Goal: Information Seeking & Learning: Learn about a topic

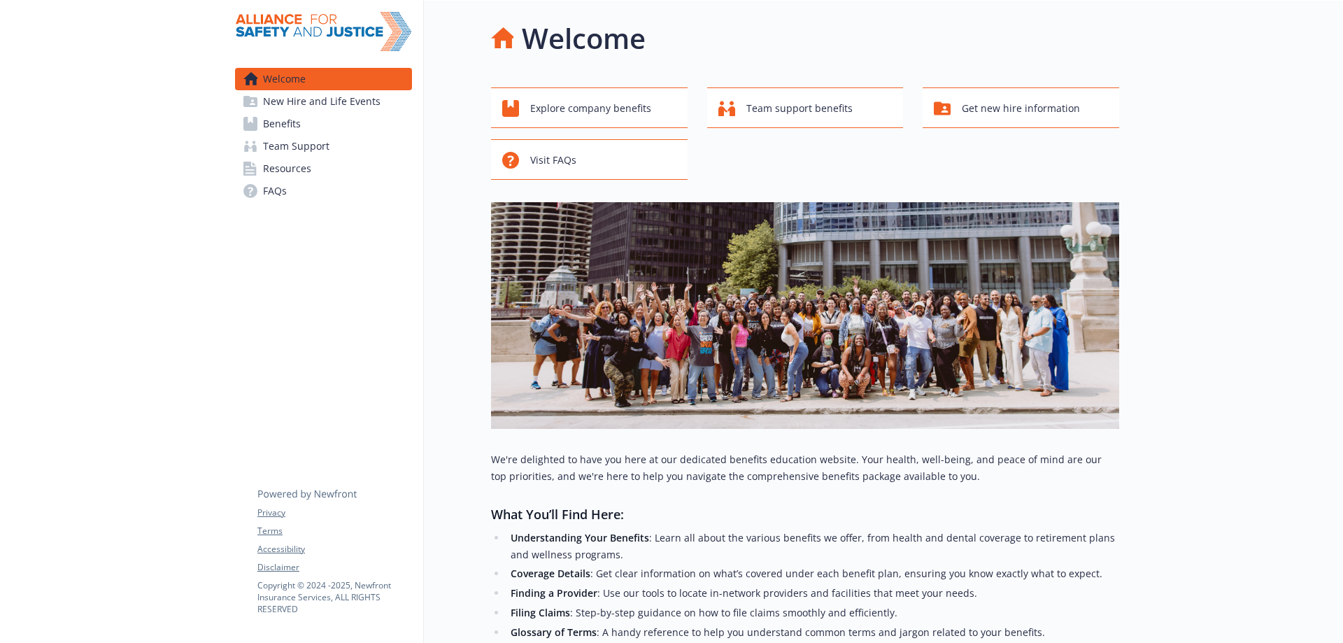
click at [291, 127] on span "Benefits" at bounding box center [282, 124] width 38 height 22
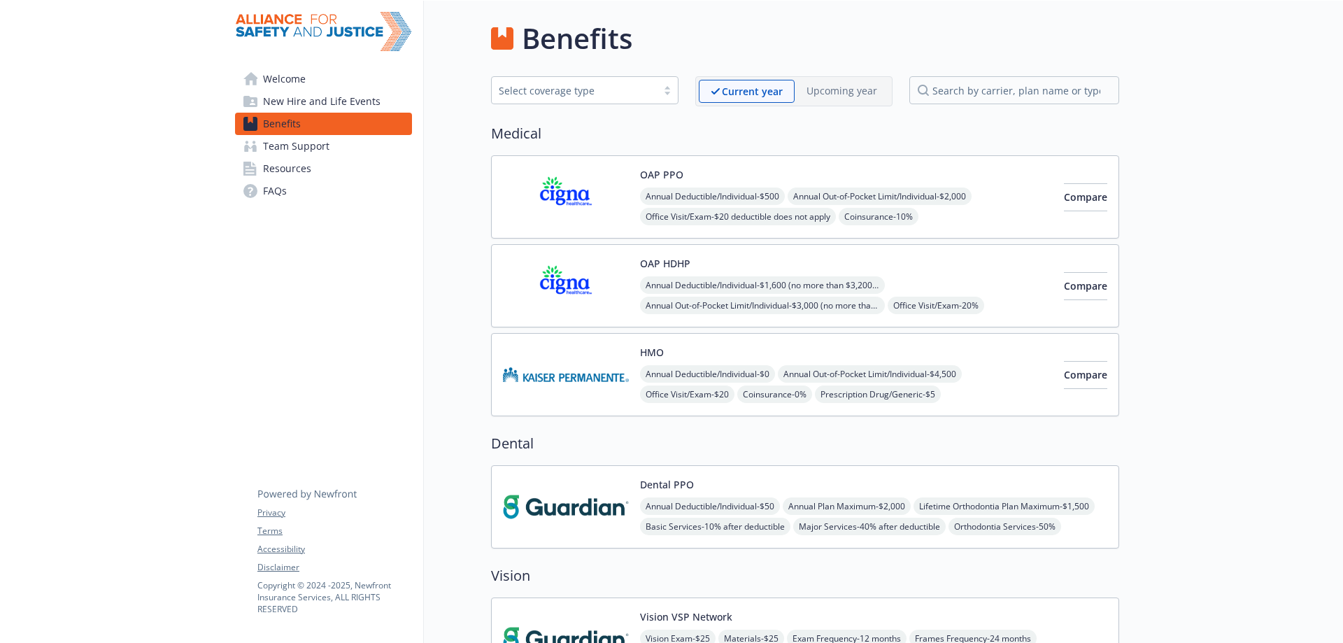
click at [775, 371] on span "Annual Deductible/Individual - $0" at bounding box center [707, 373] width 135 height 17
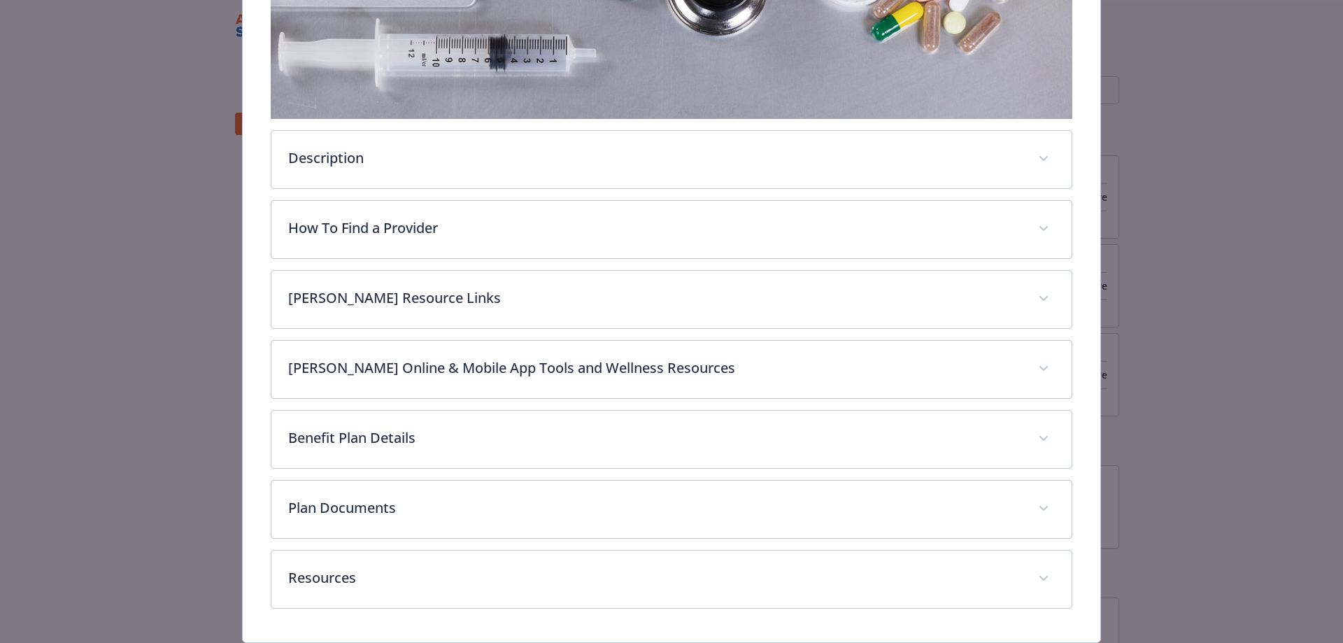
scroll to position [410, 0]
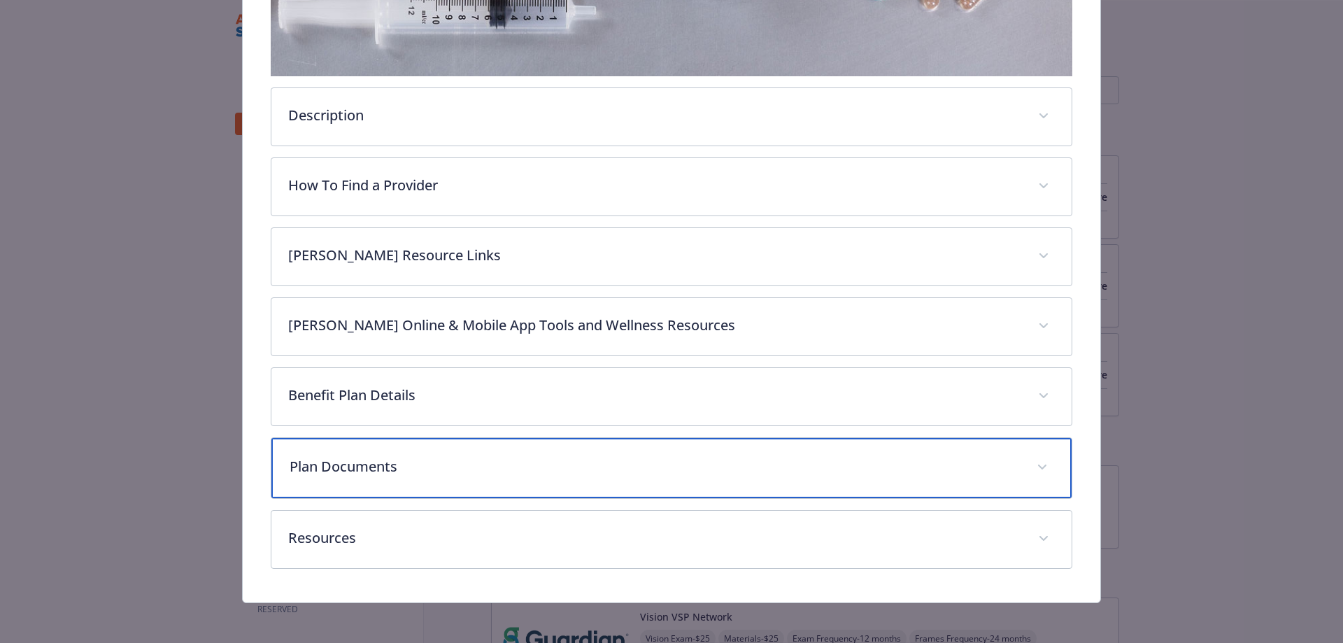
click at [448, 474] on div "Plan Documents" at bounding box center [671, 468] width 801 height 60
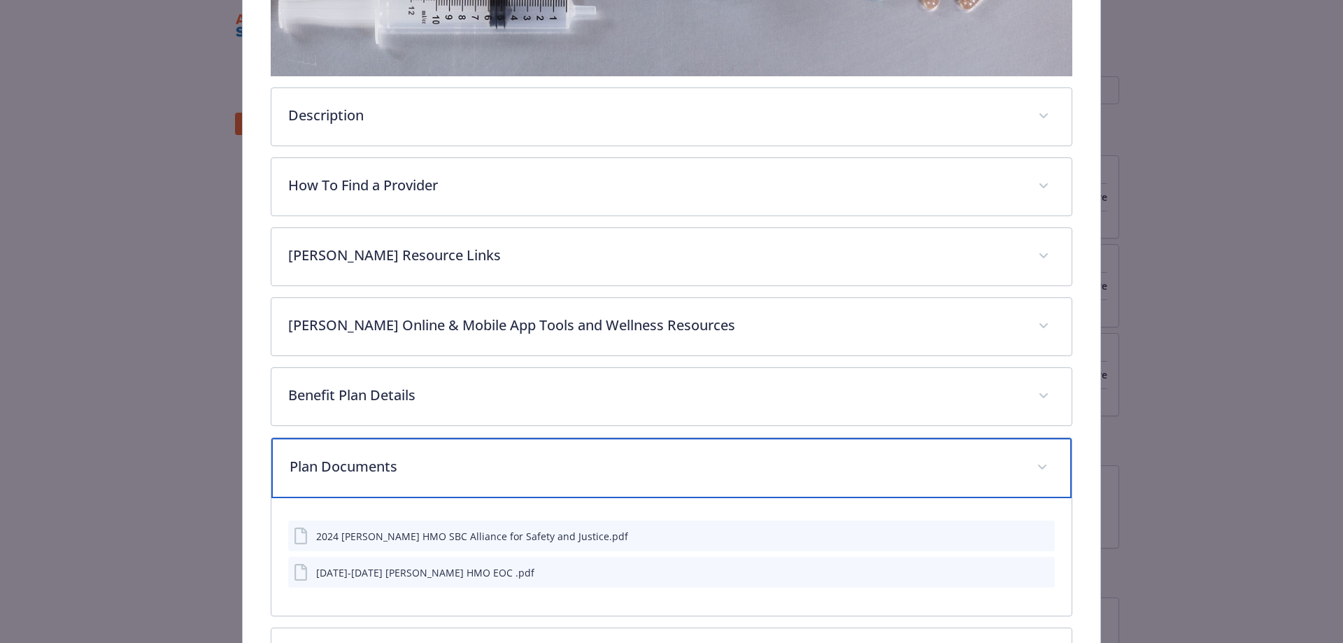
click at [448, 474] on p "Plan Documents" at bounding box center [655, 466] width 731 height 21
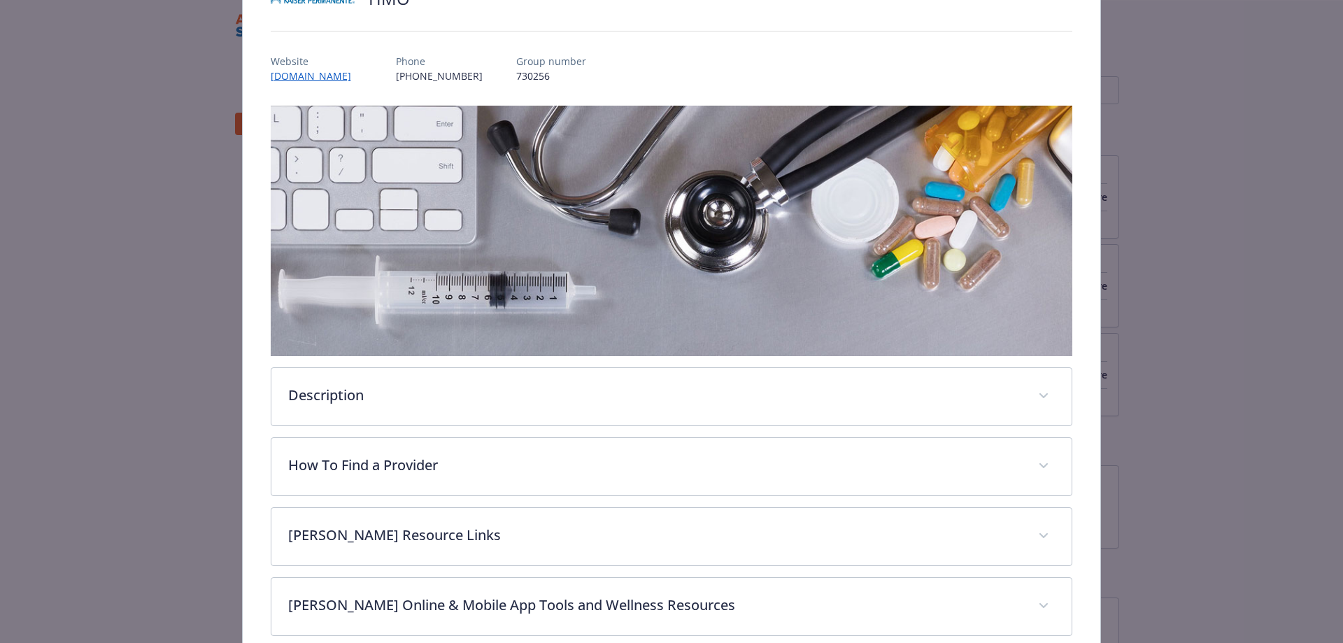
scroll to position [0, 0]
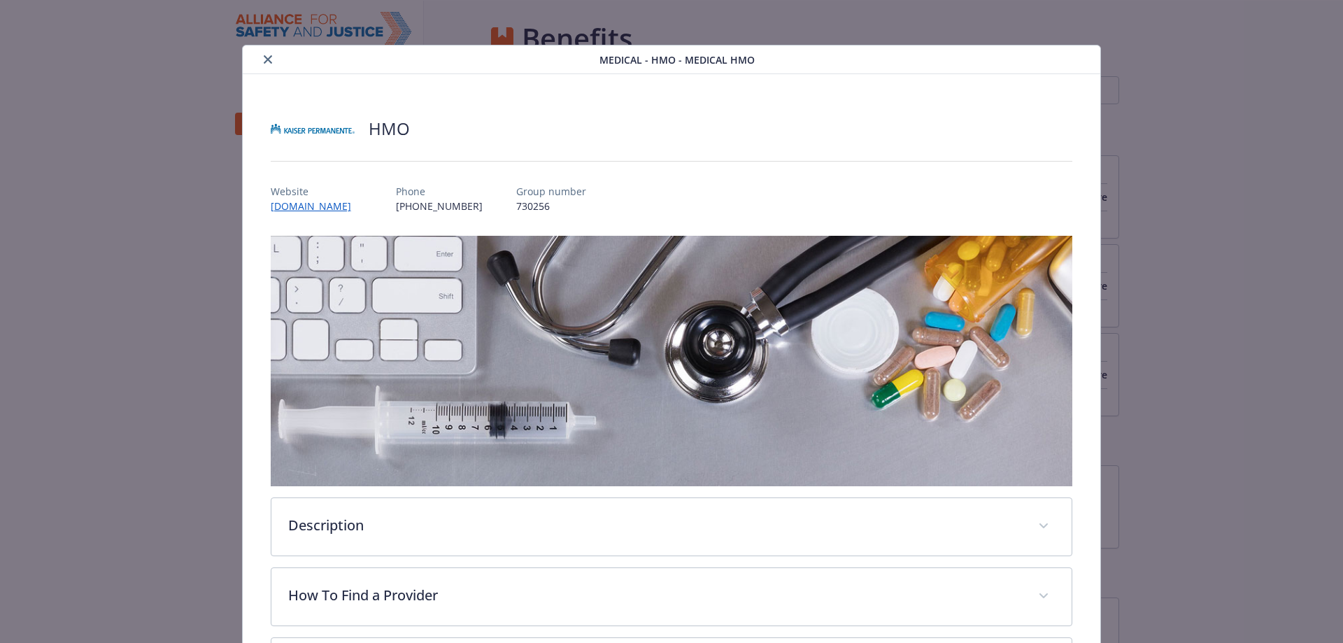
click at [264, 53] on button "close" at bounding box center [267, 59] width 17 height 17
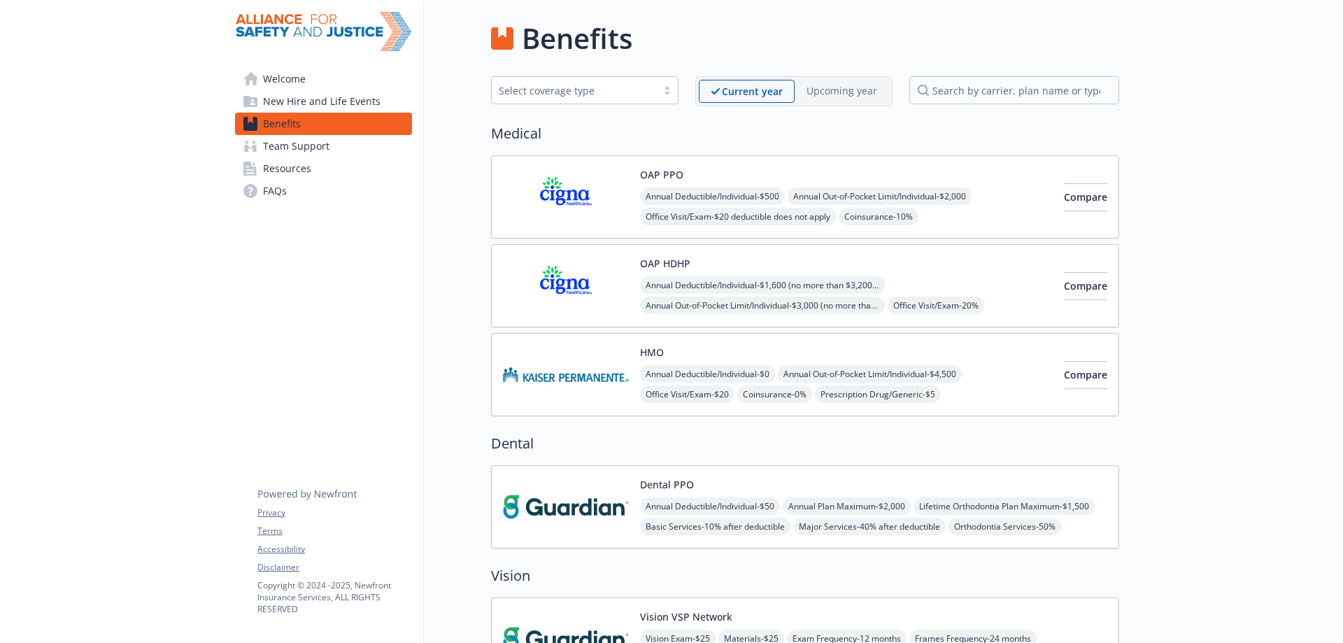
click at [756, 197] on span "Annual Deductible/Individual - $500" at bounding box center [712, 195] width 145 height 17
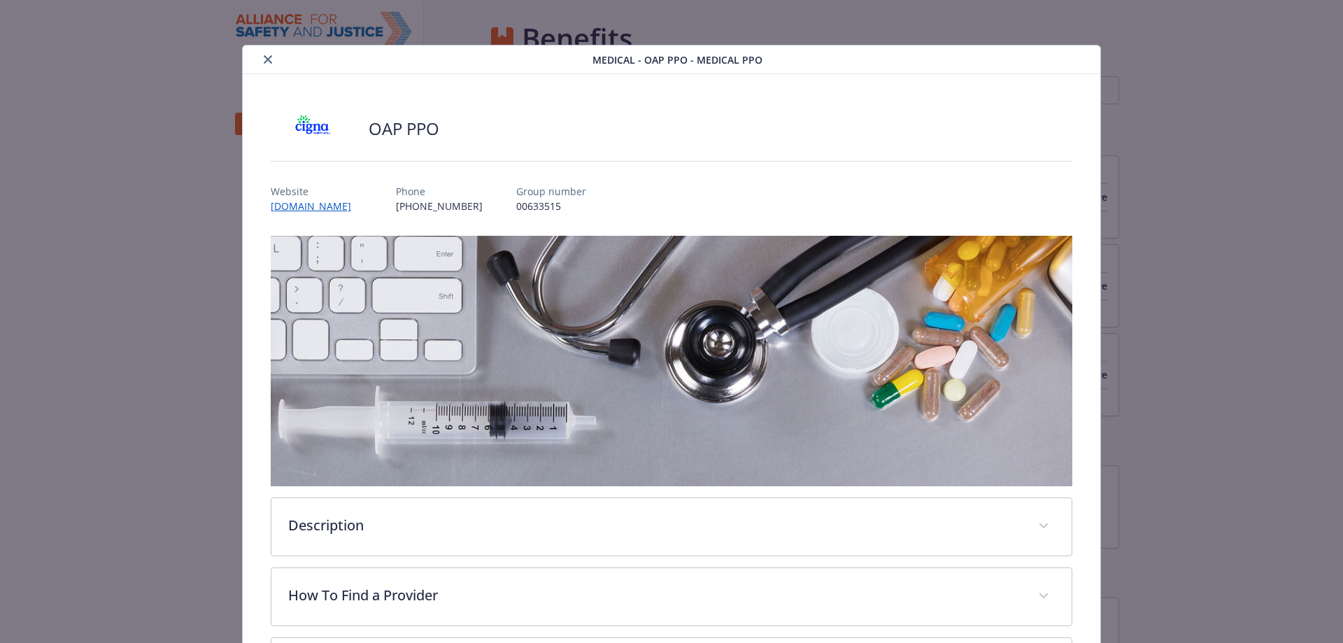
drag, startPoint x: 263, startPoint y: 55, endPoint x: 298, endPoint y: 73, distance: 39.1
click at [264, 55] on icon "close" at bounding box center [268, 59] width 8 height 8
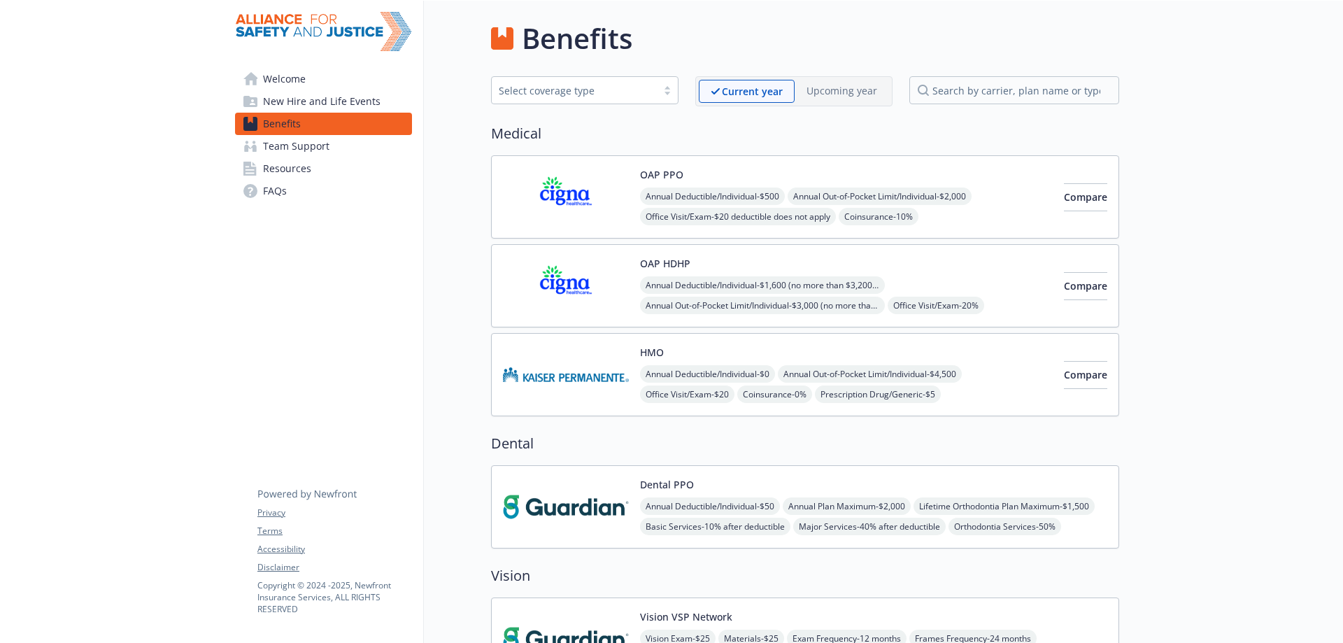
click at [710, 359] on div "HMO Annual Deductible/Individual - $0 Annual Out-of-Pocket Limit/Individual - $…" at bounding box center [846, 374] width 413 height 59
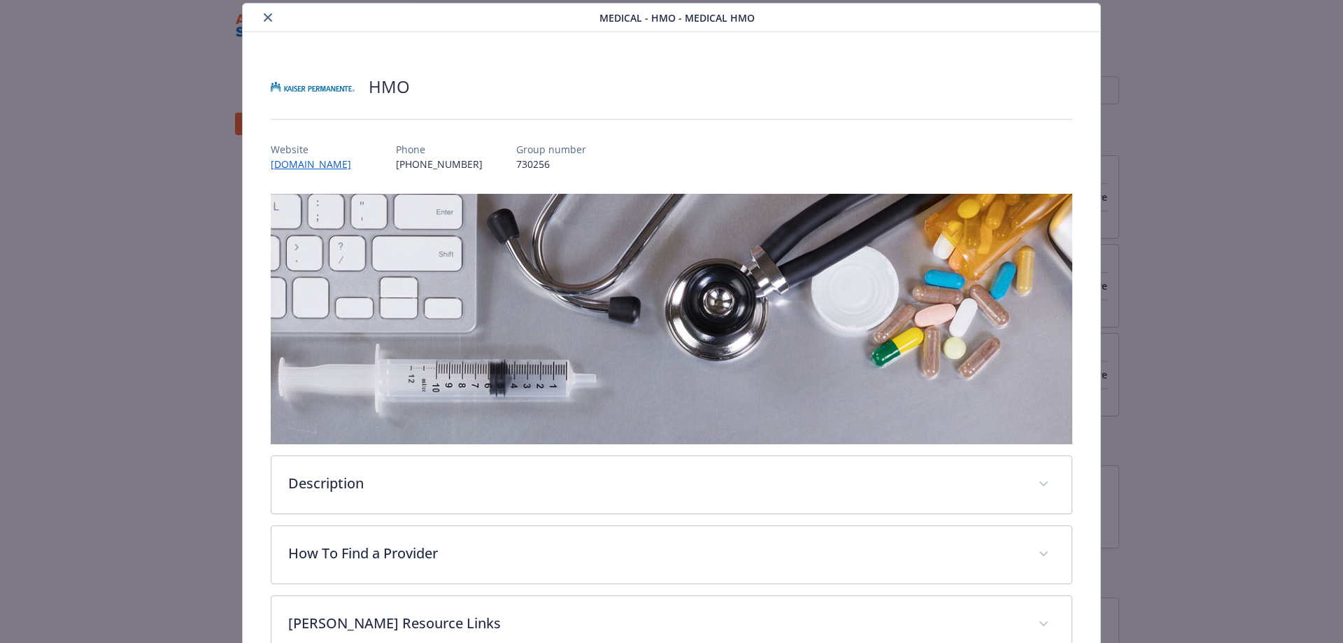
scroll to position [392, 0]
